Goal: Communication & Community: Answer question/provide support

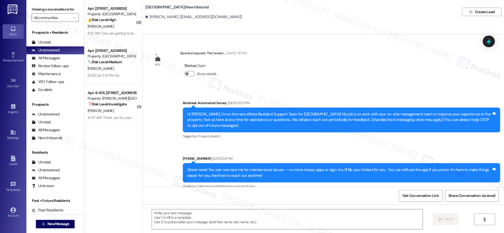
scroll to position [5658, 0]
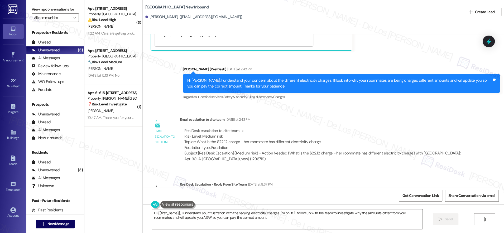
type textarea "Hi {{first_name}}, I understand your frustration with the varying electricity c…"
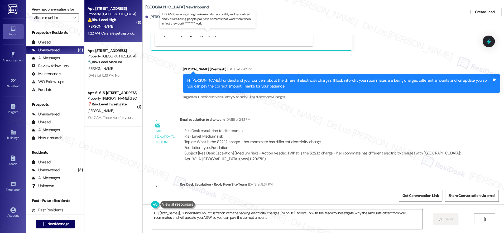
click at [118, 32] on div "11:22 AM: Cars are getting broken into left and right, and vandalized and y'all…" at bounding box center [214, 33] width 252 height 5
type textarea "Fetching suggested responses. Please feel free to read through the conversation…"
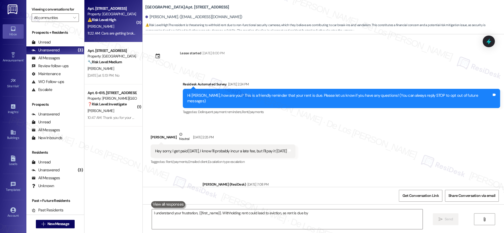
scroll to position [1531, 0]
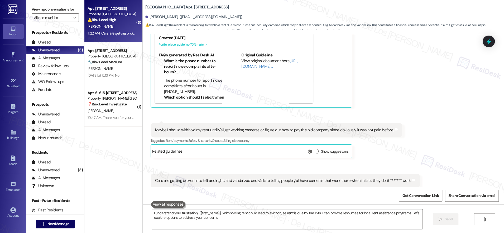
type textarea "I understand your frustration, {{first_name}}. Withholding rent could lead to e…"
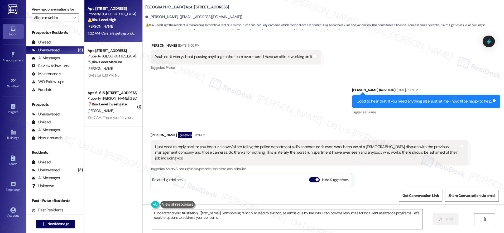
scroll to position [1371, 0]
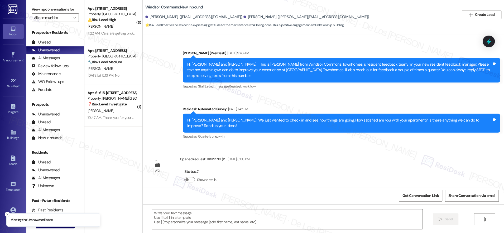
scroll to position [4861, 0]
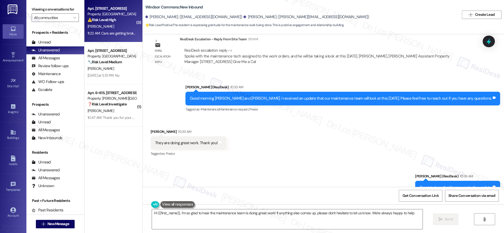
type textarea "Hi {{first_name}}, I'm so glad to hear the maintenance team is doing great work…"
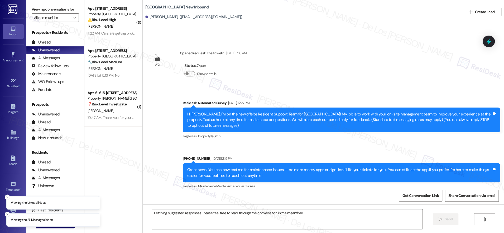
scroll to position [5703, 0]
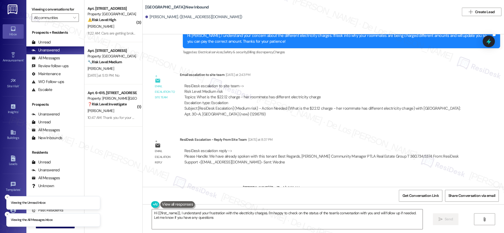
type textarea "Hi {{first_name}}, I understand your frustration with the electricity charges. …"
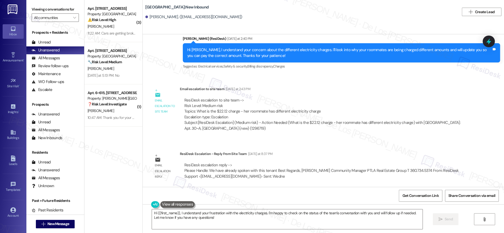
scroll to position [5677, 0]
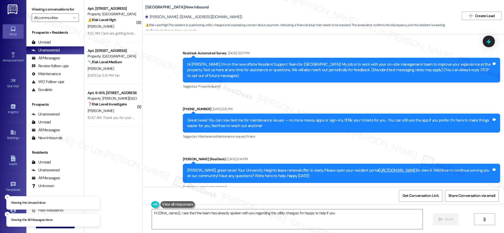
scroll to position [2677, 0]
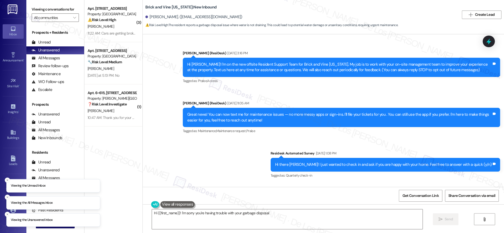
scroll to position [1364, 0]
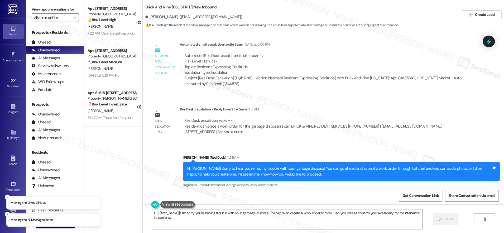
type textarea "Hi {{first_name}}! I'm sorry you're having trouble with your garbage disposal. …"
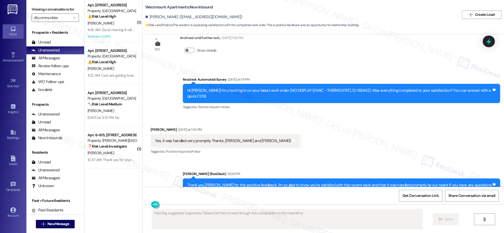
scroll to position [3633, 0]
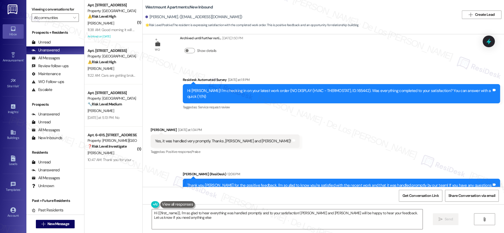
type textarea "Hi {{first_name}}, I'm so glad to hear everything was handled promptly and to y…"
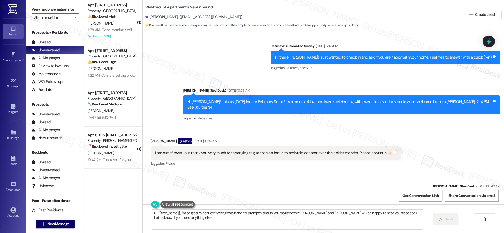
scroll to position [2355, 0]
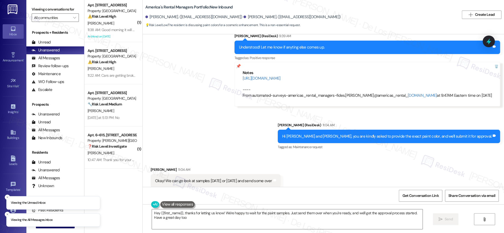
type textarea "Hey {{first_name}}, thanks for letting us know! We're happy to wait for the pai…"
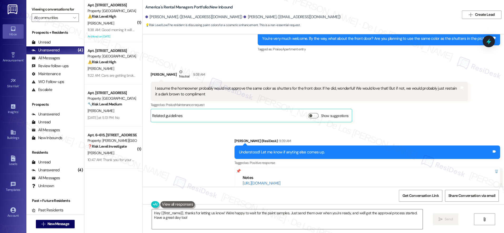
scroll to position [2892, 0]
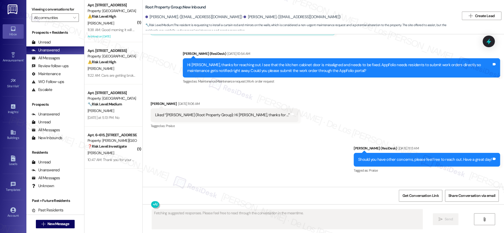
scroll to position [741, 0]
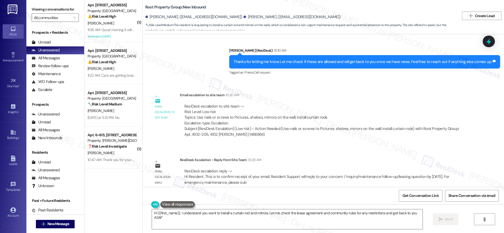
type textarea "Hi {{first_name}}, I understand you want to install a curtain rod and mirrors. …"
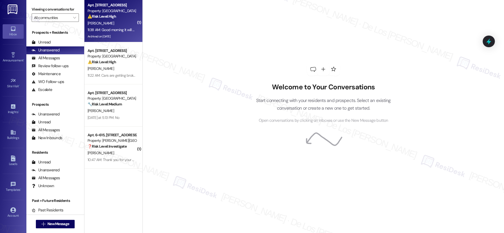
click at [121, 12] on div "Property: [GEOGRAPHIC_DATA]" at bounding box center [112, 11] width 49 height 6
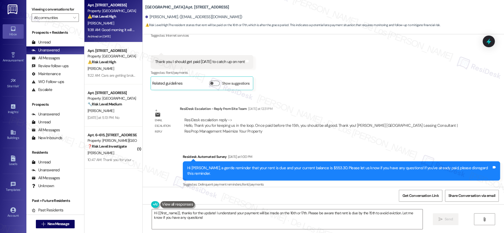
scroll to position [10467, 0]
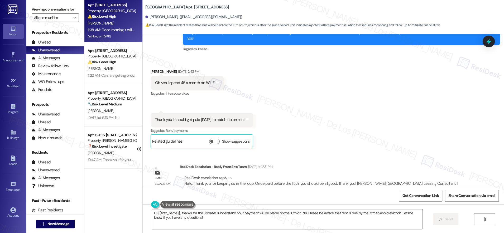
click at [226, 139] on div "Show suggestions" at bounding box center [230, 142] width 42 height 6
click at [219, 139] on button "Show suggestions" at bounding box center [214, 141] width 11 height 5
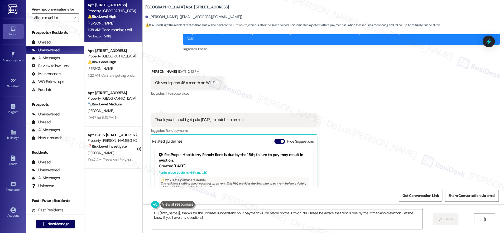
click at [252, 209] on link "[URL][DOMAIN_NAME]…" at bounding box center [269, 214] width 57 height 11
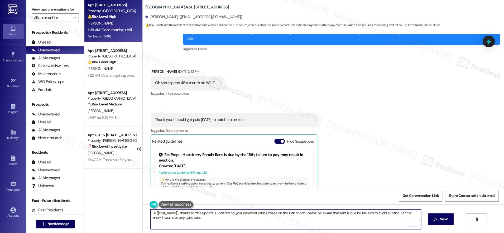
drag, startPoint x: 337, startPoint y: 213, endPoint x: 394, endPoint y: 214, distance: 57.0
click at [394, 214] on textarea "Hi {{first_name}}, thanks for the update! I understand your payment will be mad…" at bounding box center [285, 219] width 271 height 20
paste textarea "The 15th is the last day to pay rent before we file eviction"
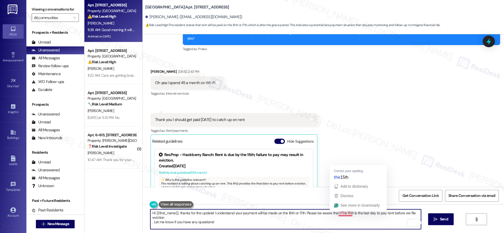
click at [335, 212] on textarea "Hi {{first_name}}, thanks for the update! I understand your payment will be mad…" at bounding box center [285, 219] width 271 height 20
click at [150, 222] on textarea "Hi {{first_name}}, thanks for the update! I understand your payment will be mad…" at bounding box center [285, 219] width 271 height 20
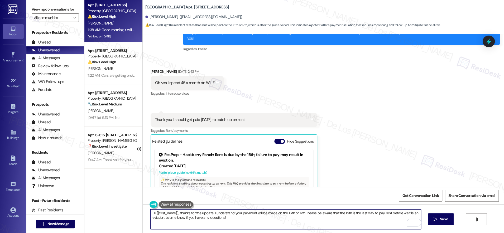
click at [188, 221] on textarea "Hi {{first_name}}, thanks for the update! I understand your payment will be mad…" at bounding box center [285, 219] width 271 height 20
click at [257, 223] on textarea "Hi {{first_name}}, thanks for the update! I understand your payment will be mad…" at bounding box center [285, 219] width 271 height 20
click at [300, 213] on textarea "Hi {{first_name}}, thanks for the update! I understand your payment will be mad…" at bounding box center [285, 219] width 271 height 20
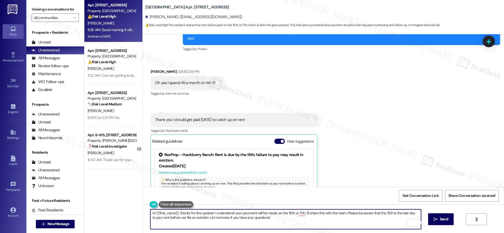
click at [309, 218] on textarea "Hi {{first_name}}, thanks for the update! I understand your payment will be mad…" at bounding box center [285, 219] width 271 height 20
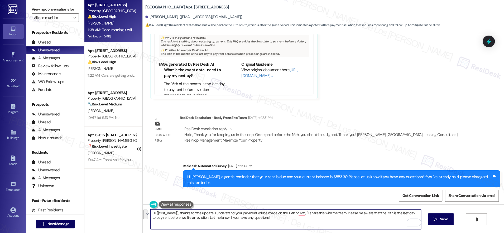
scroll to position [10709, 0]
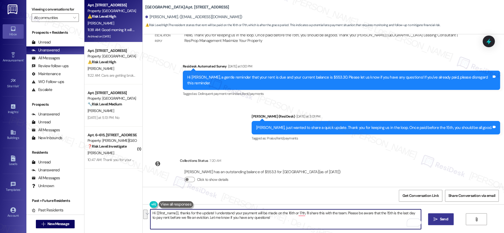
type textarea "Hi {{first_name}}, thanks for the update! I understand your payment will be mad…"
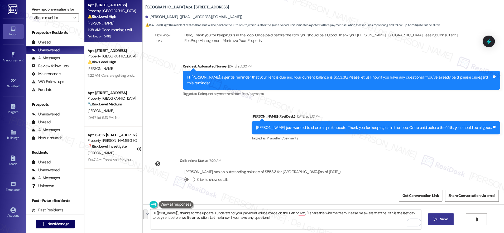
click at [442, 221] on span "Send" at bounding box center [444, 220] width 8 height 6
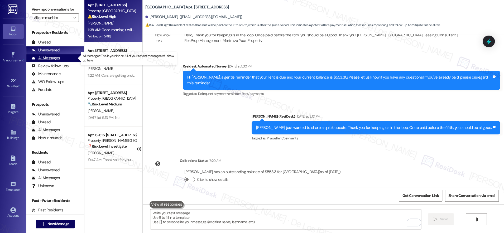
click at [50, 57] on div "All Messages" at bounding box center [46, 58] width 28 height 6
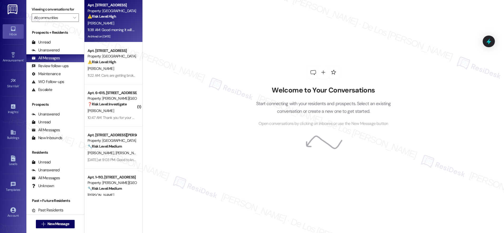
click at [112, 62] on div "⚠️ Risk Level: High The resident is threatening to withhold rent due to non-fun…" at bounding box center [112, 62] width 49 height 6
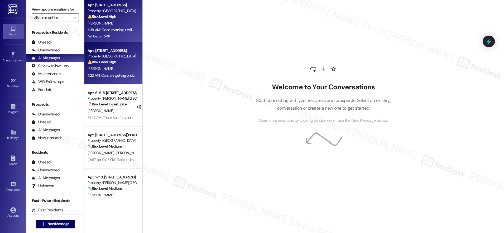
click at [123, 21] on div "[PERSON_NAME]" at bounding box center [112, 23] width 50 height 7
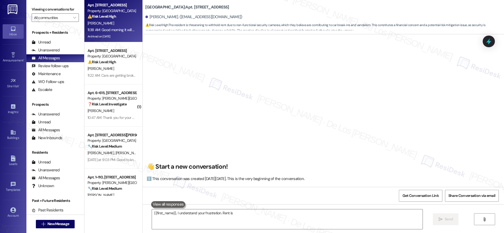
scroll to position [1531, 0]
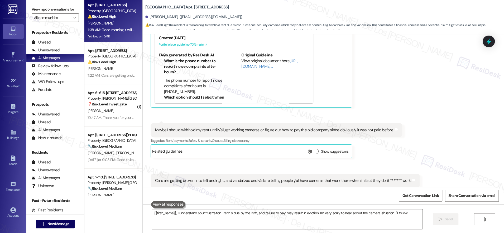
type textarea "{{first_name}}, I understand your frustration. Rent is due by the 15th, and fai…"
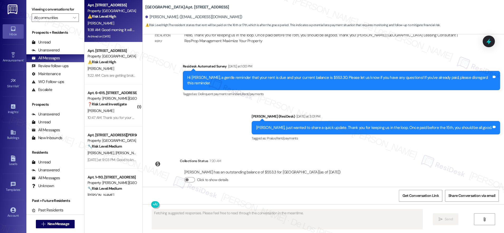
scroll to position [10615, 0]
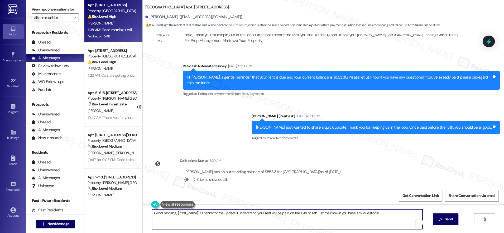
click at [243, 217] on textarea "Good morning, {{first_name}}! Thanks for the update. I understand your rent wil…" at bounding box center [287, 219] width 271 height 20
paste textarea "Hi {{first_name}}, thanks for the update! I understand your payment will be mad…"
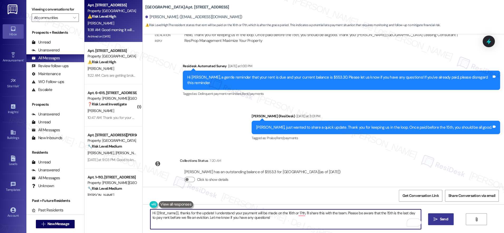
type textarea "Hi {{first_name}}, thanks for the update! I understand your payment will be mad…"
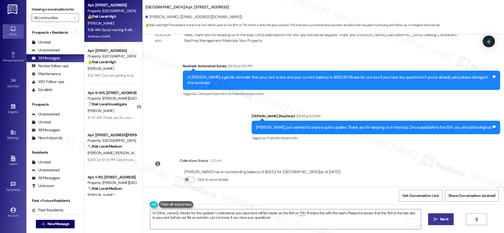
click at [441, 221] on span "Send" at bounding box center [444, 220] width 8 height 6
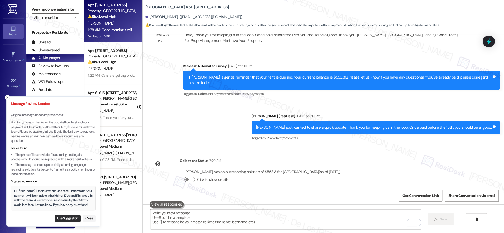
click at [78, 218] on button "Use Suggestion" at bounding box center [68, 218] width 26 height 7
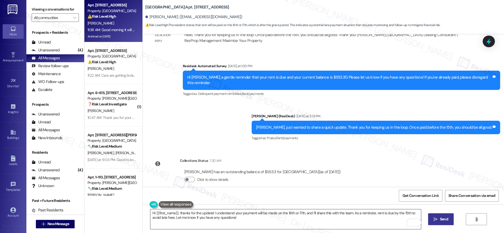
click at [252, 222] on textarea "Hi {{first_name}}, thanks for the update! I understand your payment will be mad…" at bounding box center [285, 219] width 271 height 20
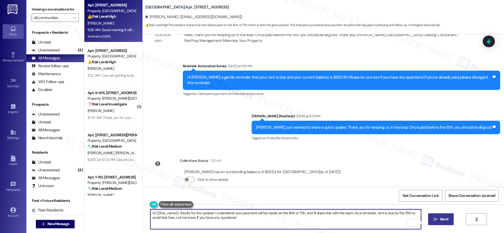
click at [252, 222] on textarea "Hi {{first_name}}, thanks for the update! I understand your payment will be mad…" at bounding box center [285, 219] width 271 height 20
click at [253, 222] on textarea "Hi {{first_name}}, thanks for the update! I understand your payment will be mad…" at bounding box center [285, 219] width 271 height 20
paste textarea "—I'll pass this along to the team. Just a quick heads-up that the 15th is the f…"
click at [302, 215] on textarea "Hi {{first_name}}, thanks for the update! I understand your payment will be mad…" at bounding box center [285, 219] width 271 height 20
click at [352, 219] on textarea "Hi {{first_name}}, thanks for the update! I understand your payment will be mad…" at bounding box center [285, 219] width 271 height 20
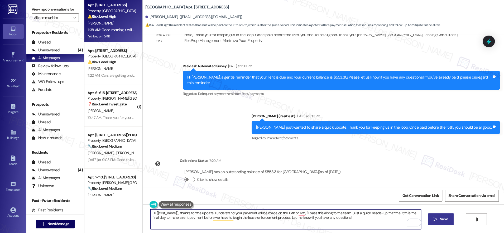
type textarea "Hi {{first_name}}, thanks for the update! I understand your payment will be mad…"
click at [445, 221] on span "Send" at bounding box center [444, 220] width 8 height 6
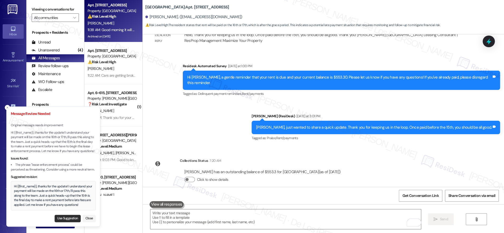
click at [77, 219] on button "Use Suggestion" at bounding box center [68, 218] width 26 height 7
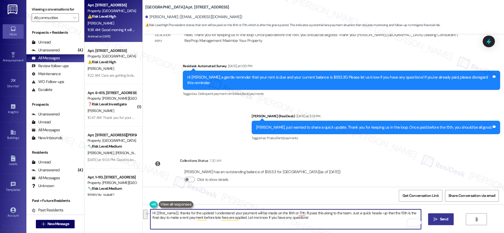
drag, startPoint x: 348, startPoint y: 213, endPoint x: 354, endPoint y: 222, distance: 11.0
click at [354, 222] on textarea "Hi {{first_name}}, thanks for the update! I understand your payment will be mad…" at bounding box center [285, 219] width 271 height 20
drag, startPoint x: 347, startPoint y: 212, endPoint x: 355, endPoint y: 220, distance: 10.6
click at [355, 220] on textarea "Hi {{first_name}}, thanks for the update! I understand your payment will be mad…" at bounding box center [285, 219] width 271 height 20
paste textarea "the 15th is the last day to pay rent before late-stage lease actions are initiat"
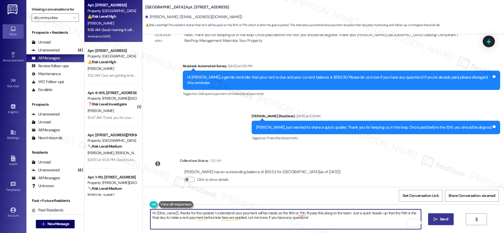
click at [350, 215] on textarea "Hi {{first_name}}, thanks for the update! I understand your payment will be mad…" at bounding box center [285, 219] width 271 height 20
drag, startPoint x: 348, startPoint y: 213, endPoint x: 356, endPoint y: 221, distance: 11.4
click at [356, 221] on textarea "Hi {{first_name}}, thanks for the update! I understand your payment will be mad…" at bounding box center [285, 219] width 271 height 20
paste textarea "so you're aware, the 15th is the last day to pay rent before late-stage lease a…"
type textarea "Hi {{first_name}}, thanks for the update! I understand your payment will be mad…"
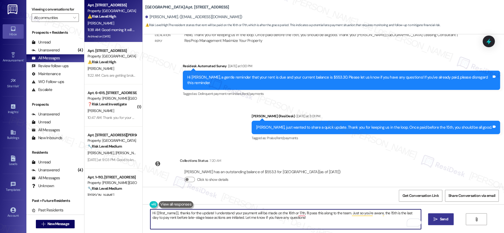
click at [436, 223] on button " Send" at bounding box center [441, 219] width 26 height 12
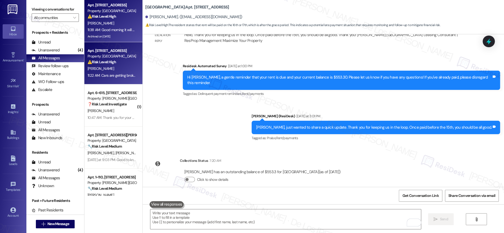
click at [123, 62] on div "⚠️ Risk Level: High The resident is threatening to withhold rent due to non-fun…" at bounding box center [112, 62] width 49 height 6
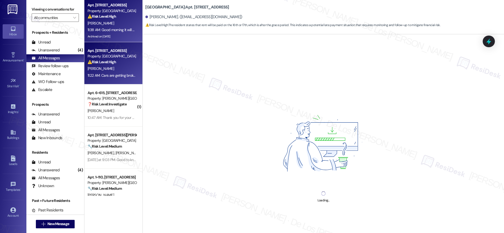
click at [129, 19] on div "Apt. [STREET_ADDRESS] Property: [GEOGRAPHIC_DATA] ⚠️ Risk Level: High The resid…" at bounding box center [112, 11] width 50 height 18
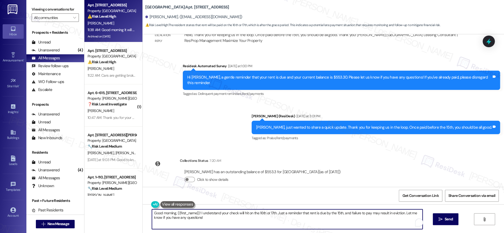
click at [276, 215] on textarea "Good morning, {{first_name}}! I understand your check will hit on the 16th or 1…" at bounding box center [287, 219] width 271 height 20
paste textarea "Just so you're aware, the 15th is the last day to pay rent before late-stage le…"
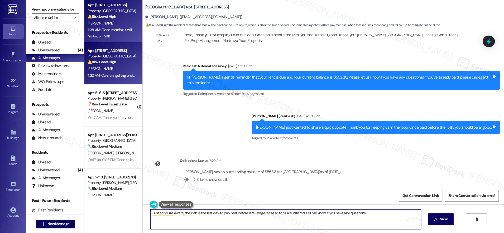
type textarea "Just so you're aware, the 15th is the last day to pay rent before late-stage le…"
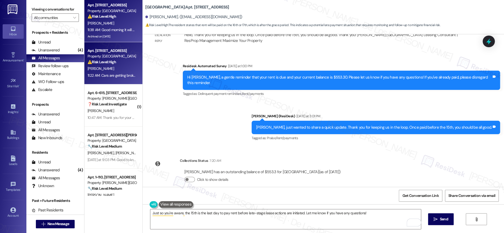
click at [114, 74] on div "11:22 AM: Cars are getting broken into left and right, and vandalized and y'all…" at bounding box center [214, 75] width 252 height 5
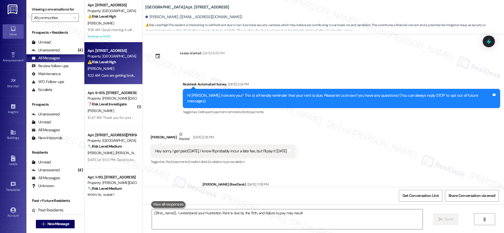
scroll to position [1531, 0]
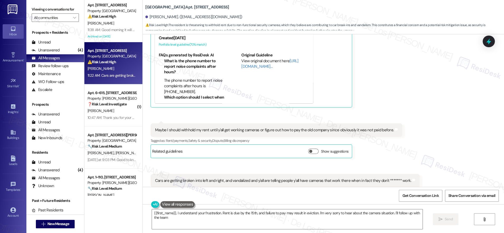
type textarea "{{first_name}}, I understand your frustration. Rent is due by the 15th, and fai…"
